Goal: Information Seeking & Learning: Learn about a topic

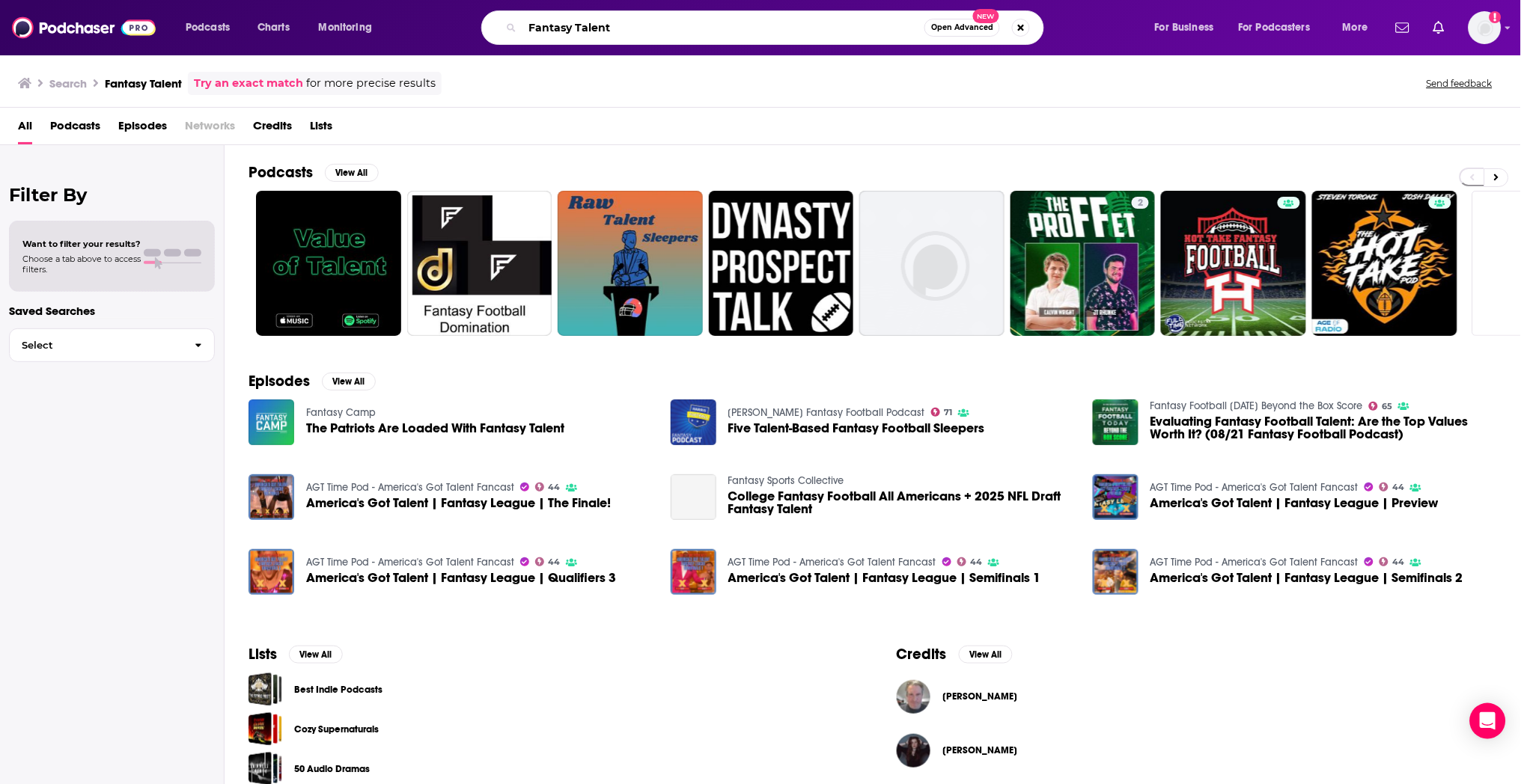
click at [557, 28] on input "Fantasy Talent" at bounding box center [723, 27] width 402 height 24
type input "frugal friends"
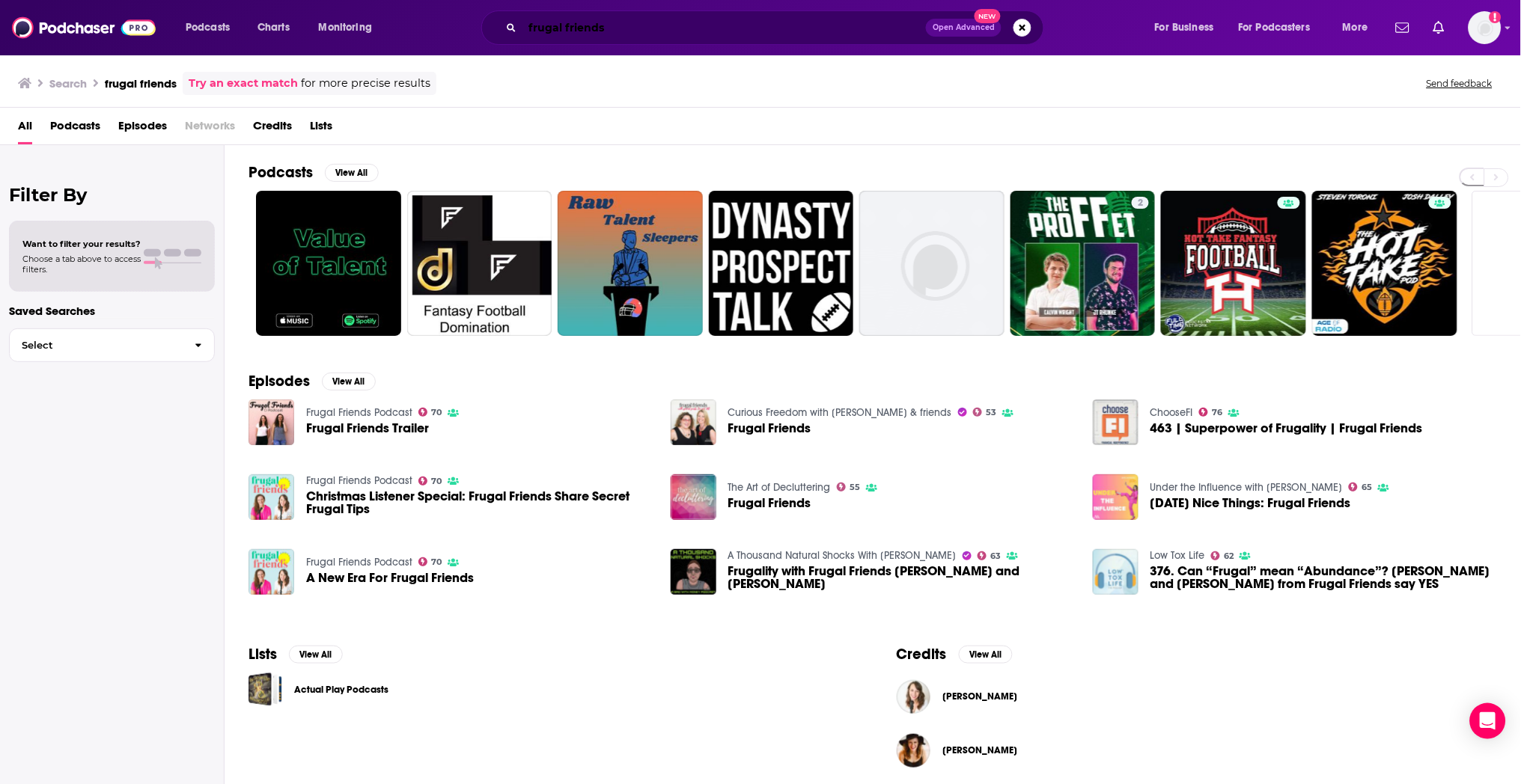
click at [730, 27] on input "frugal friends" at bounding box center [724, 27] width 403 height 24
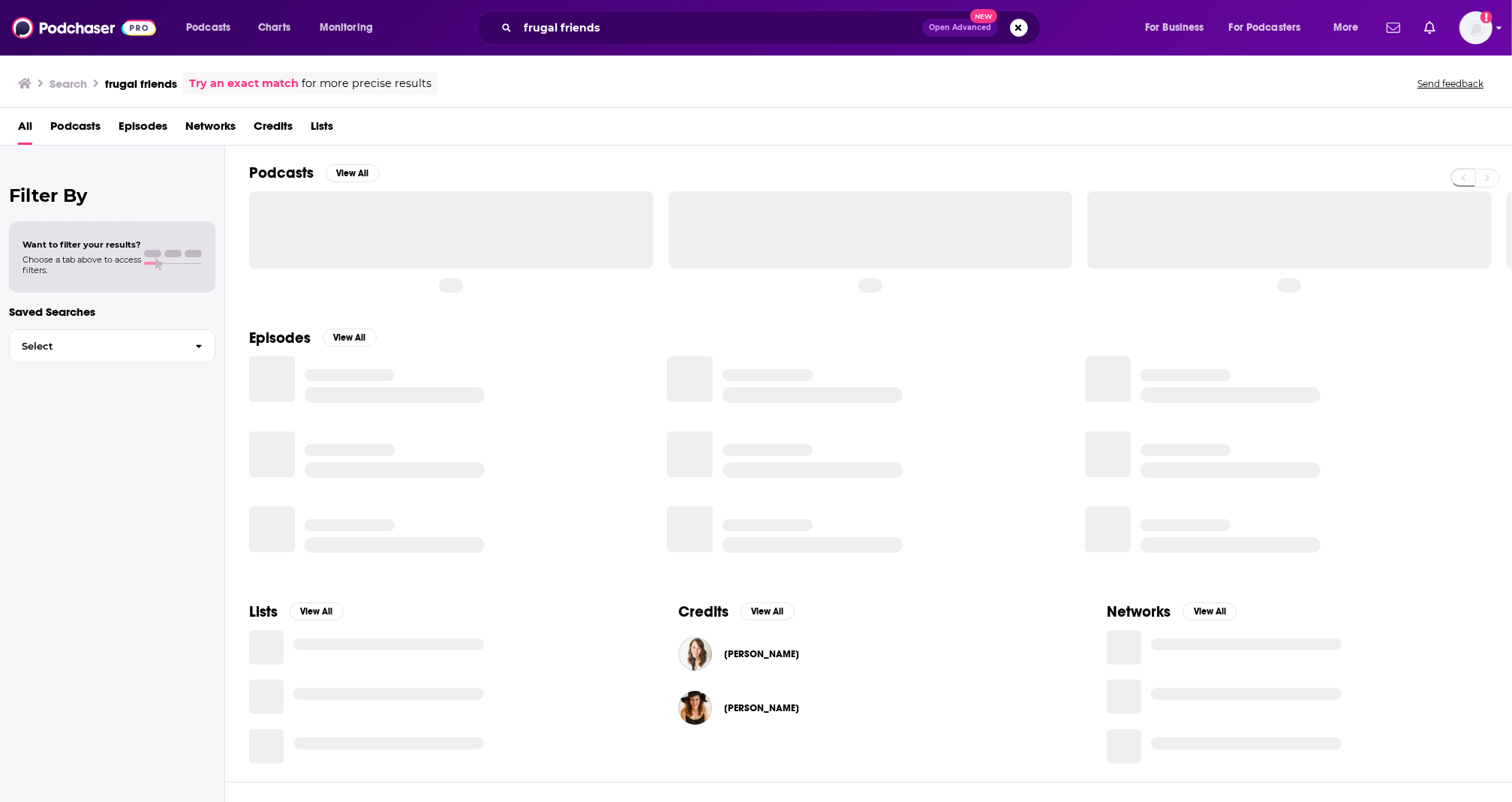
click at [1466, 28] on img "Logged in as rowan.sullivan" at bounding box center [1476, 28] width 33 height 33
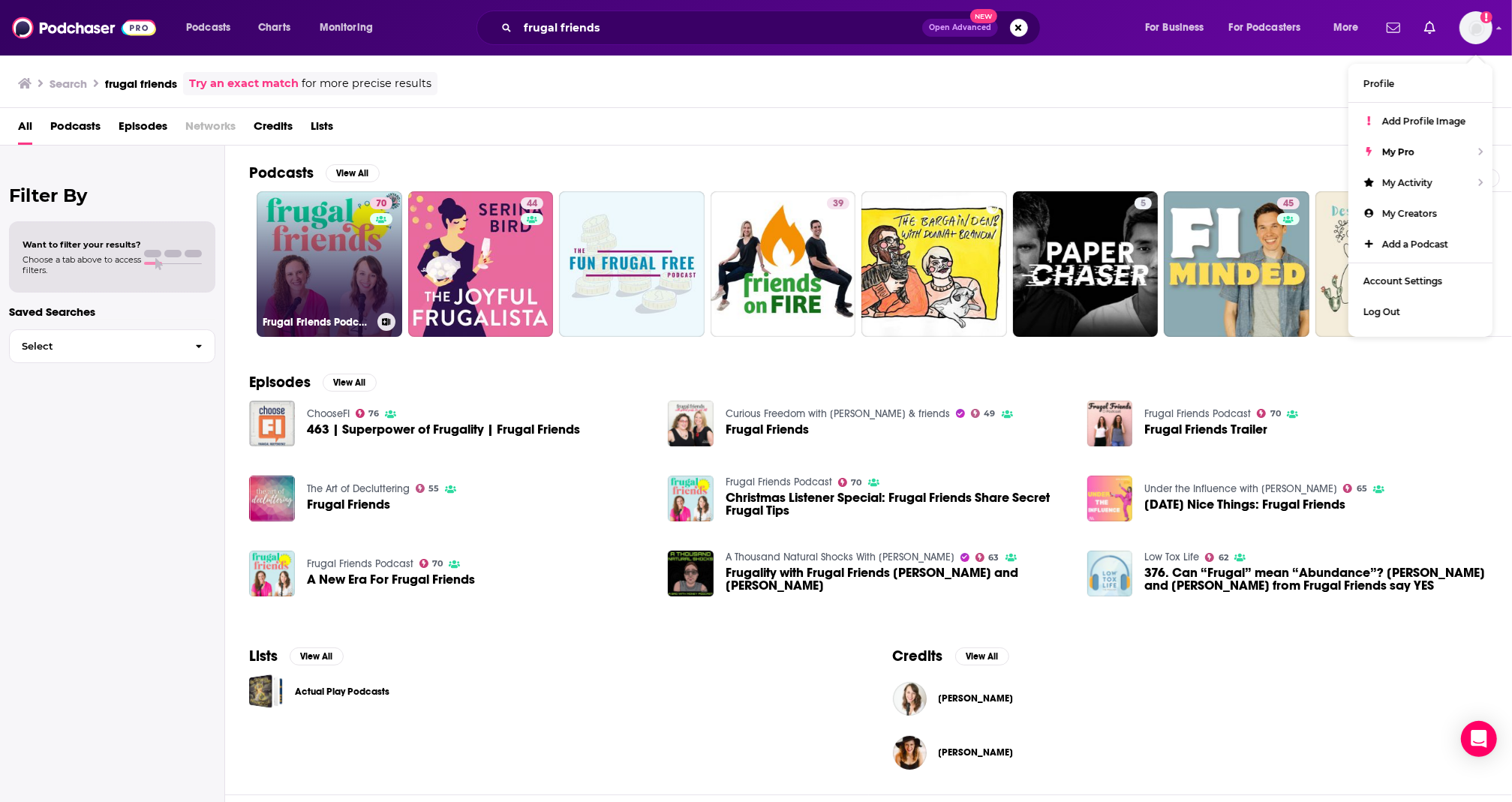
click at [357, 243] on link "70 Frugal Friends Podcast" at bounding box center [329, 264] width 146 height 146
